Goal: Transaction & Acquisition: Purchase product/service

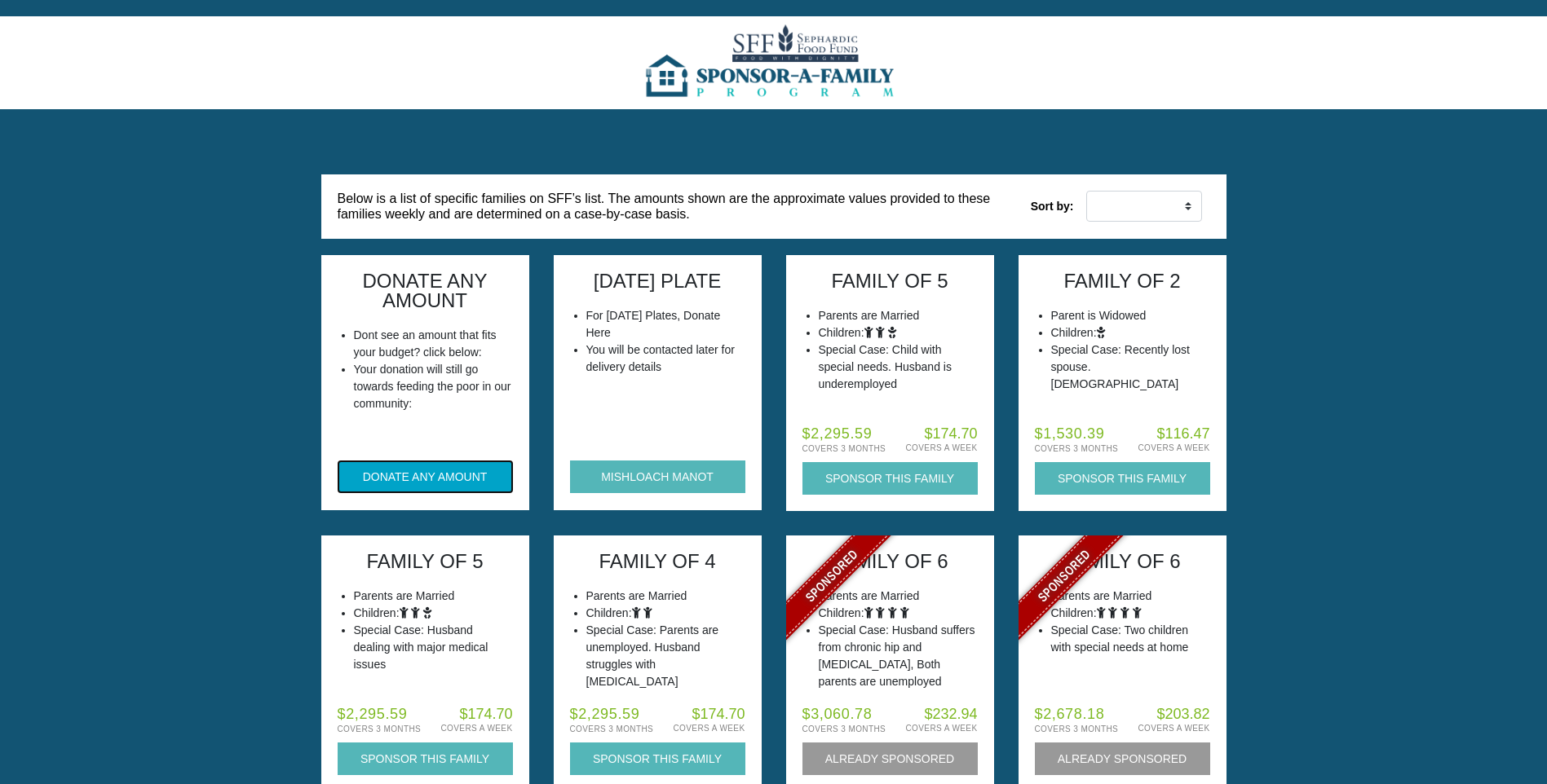
click at [431, 483] on button "DONATE ANY AMOUNT" at bounding box center [425, 476] width 175 height 33
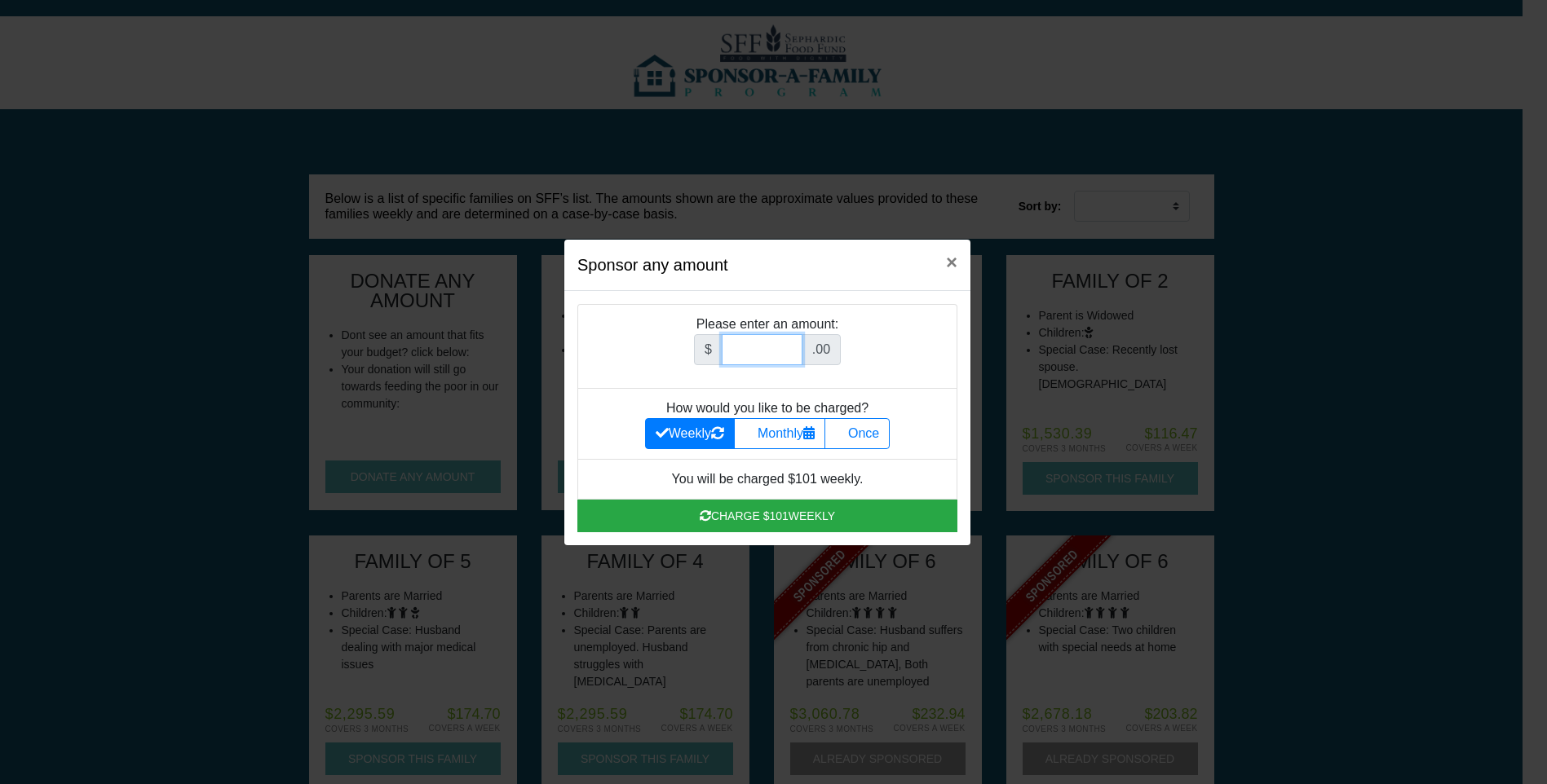
click at [765, 353] on input "Amount (to the nearest dollar)" at bounding box center [763, 349] width 81 height 31
type input "1"
type input "152.00"
click at [872, 441] on label "Once" at bounding box center [857, 433] width 65 height 31
click at [846, 434] on input "Once" at bounding box center [841, 429] width 11 height 11
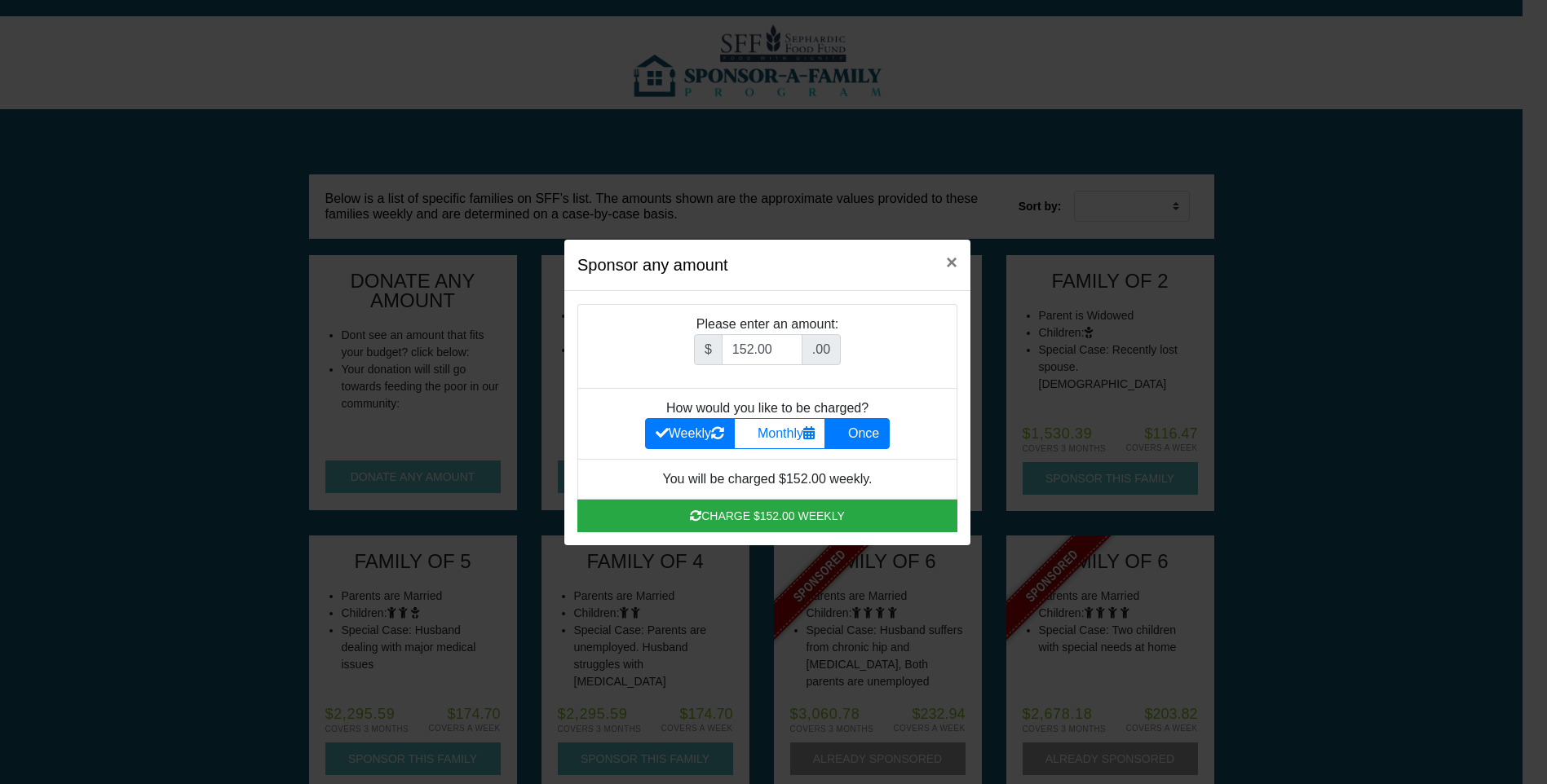
radio input "true"
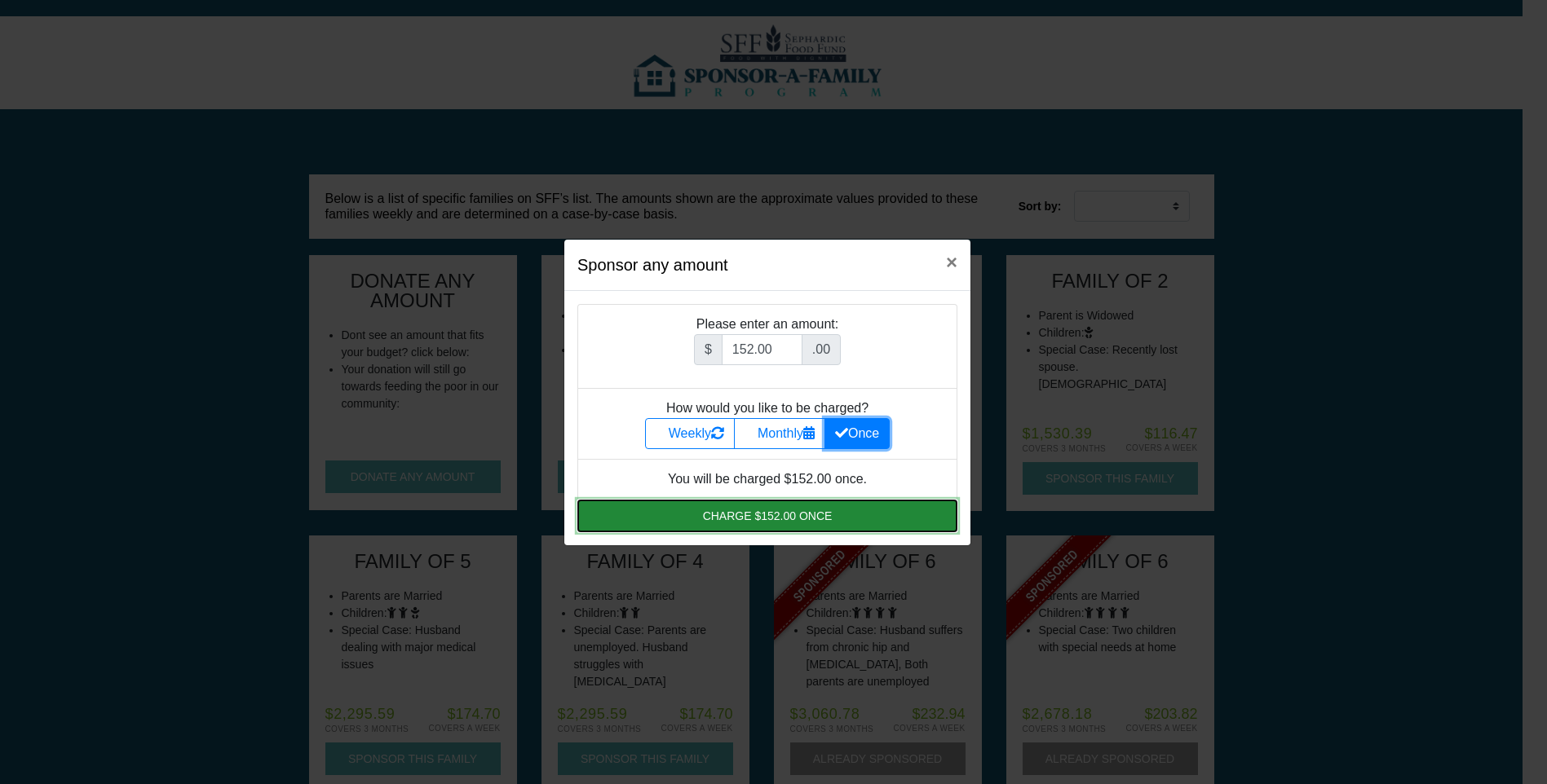
click at [778, 513] on button "Charge $152.00 once" at bounding box center [768, 516] width 380 height 33
